Goal: Task Accomplishment & Management: Manage account settings

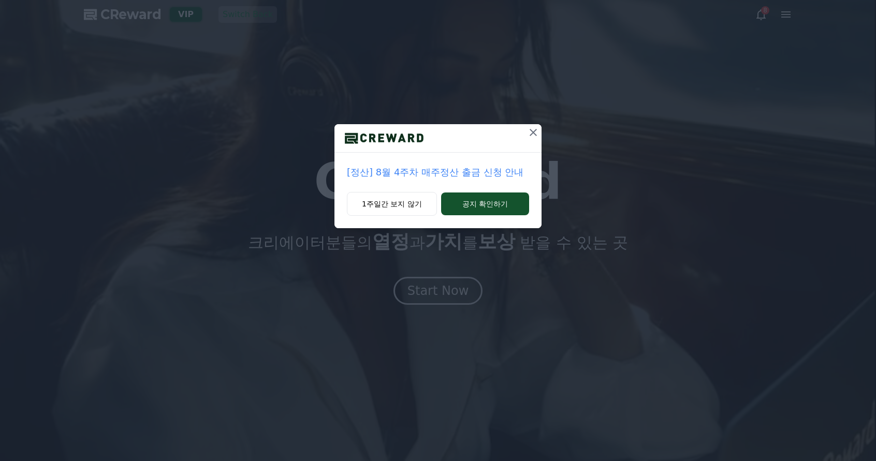
click at [531, 132] on icon at bounding box center [533, 132] width 12 height 12
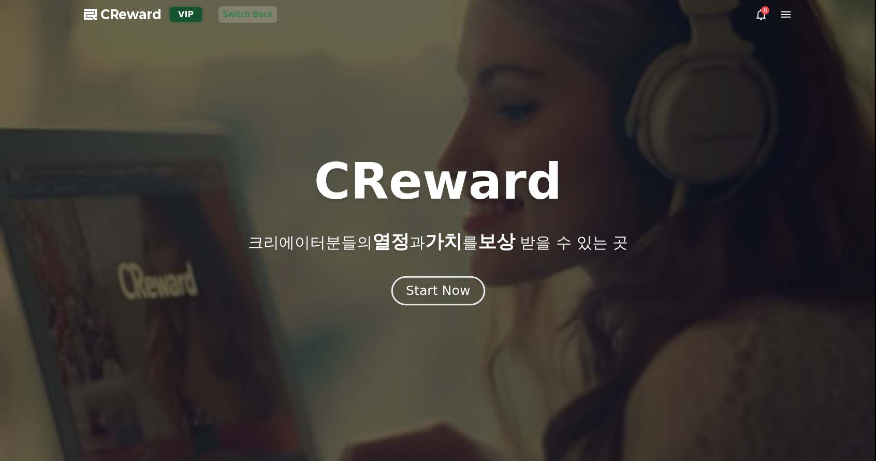
click at [440, 299] on div "Start Now" at bounding box center [438, 291] width 64 height 18
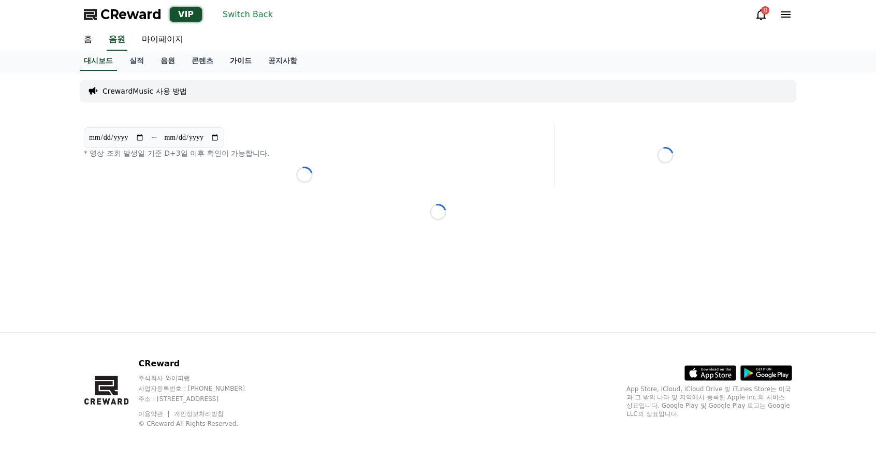
click at [246, 60] on link "가이드" at bounding box center [241, 61] width 38 height 20
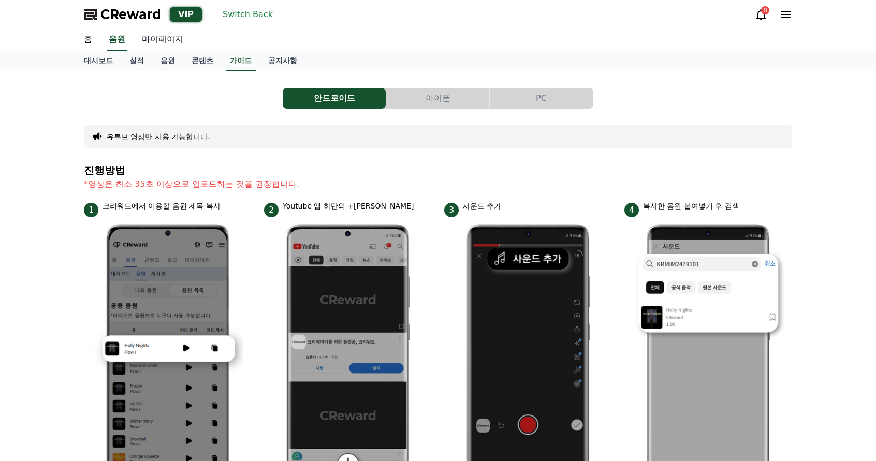
click at [172, 40] on link "마이페이지" at bounding box center [163, 40] width 58 height 22
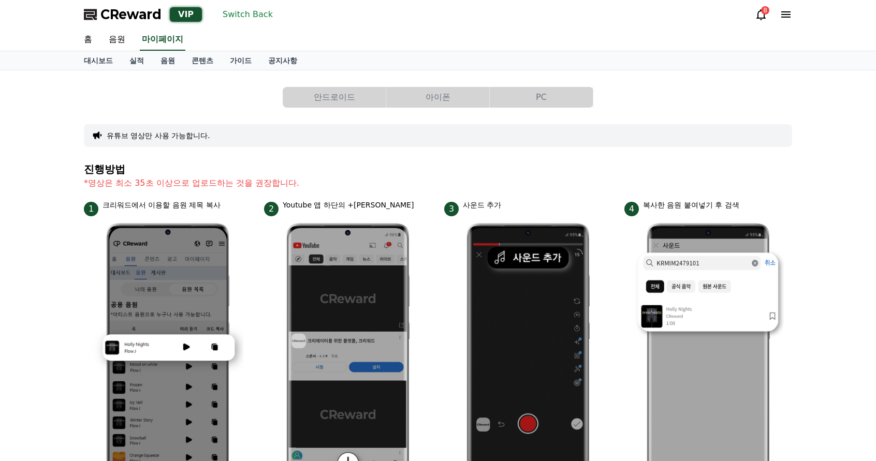
select select "**********"
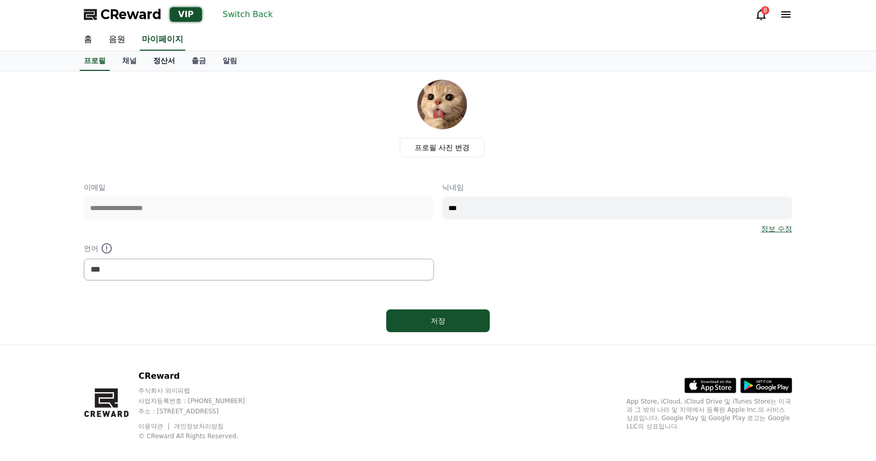
click at [164, 60] on link "정산서" at bounding box center [164, 61] width 38 height 20
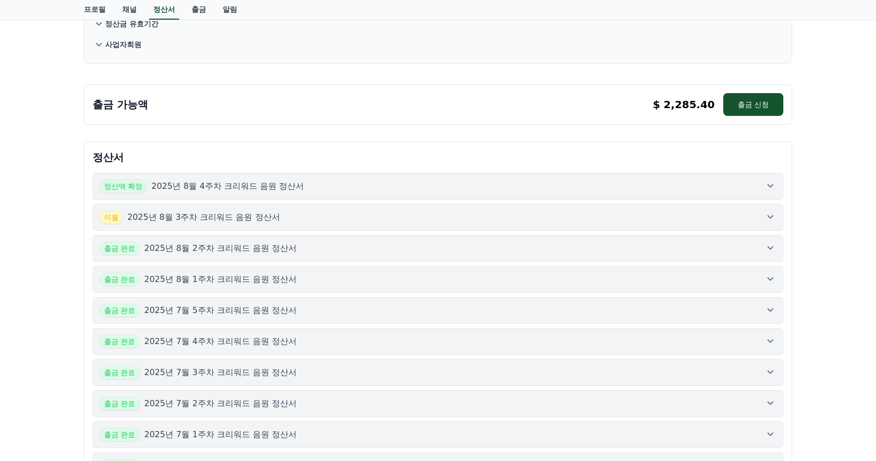
scroll to position [155, 0]
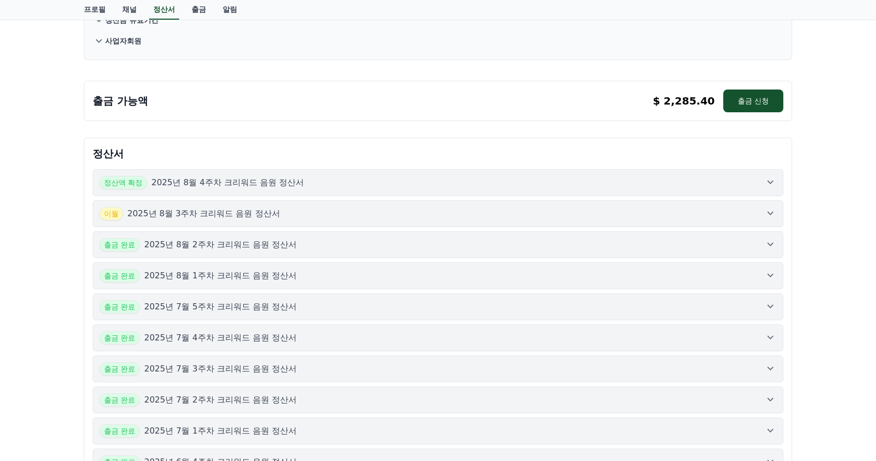
click at [354, 179] on div "정산액 확정 2025년 8월 4주차 크리워드 음원 정산서" at bounding box center [437, 182] width 677 height 13
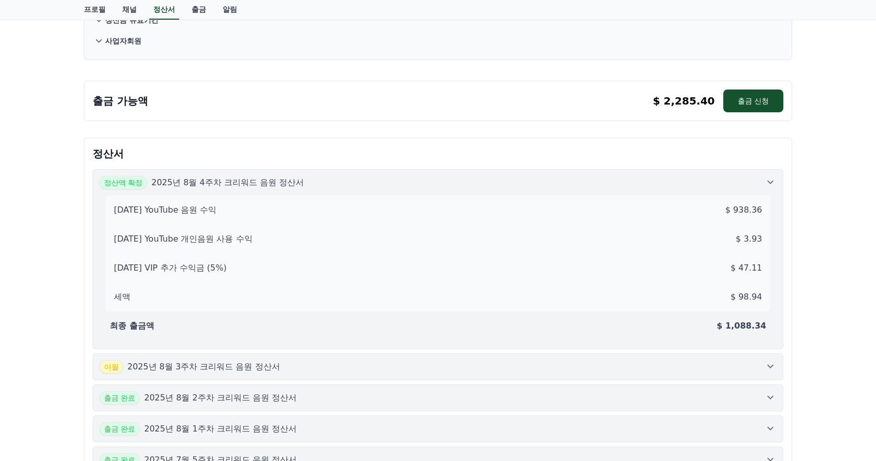
click at [354, 179] on div "정산액 확정 2025년 8월 4주차 크리워드 음원 정산서" at bounding box center [437, 182] width 677 height 13
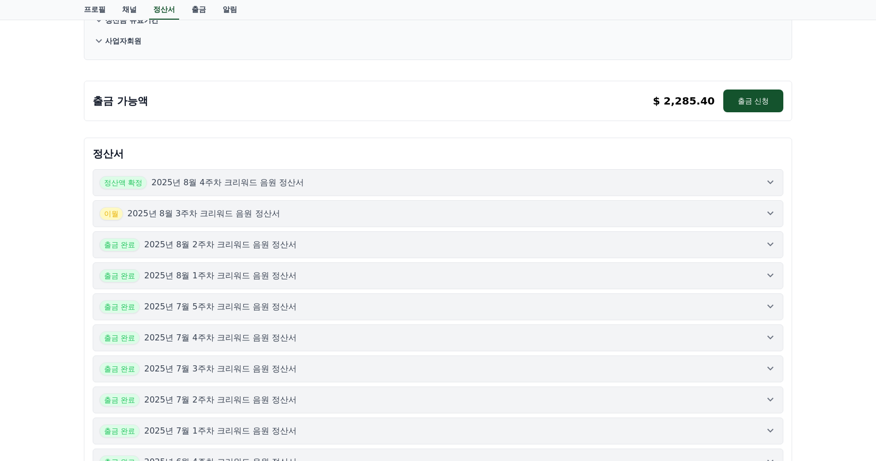
scroll to position [0, 0]
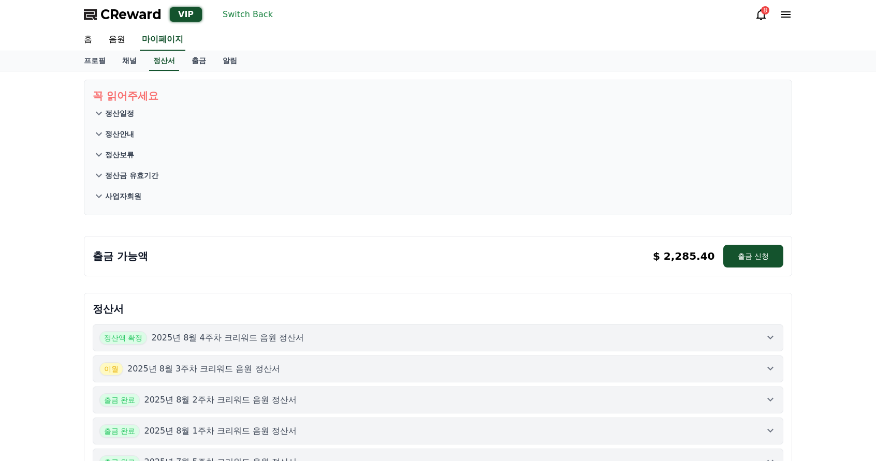
click at [483, 71] on div "프로필 채널 정산서 출금 알림" at bounding box center [438, 61] width 876 height 20
